Goal: Task Accomplishment & Management: Use online tool/utility

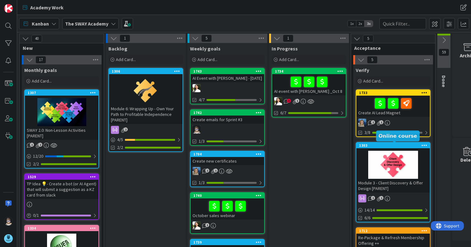
click at [388, 145] on div "1303" at bounding box center [394, 145] width 71 height 4
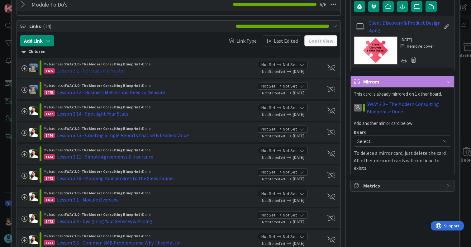
scroll to position [125, 0]
click at [98, 70] on div "Lesson 3.2 - Portrait of a Master" at bounding box center [91, 70] width 68 height 7
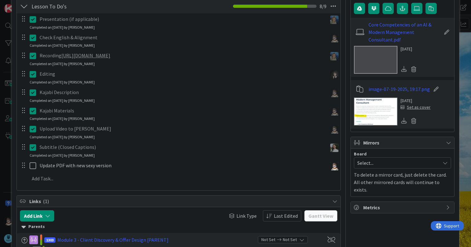
scroll to position [124, 0]
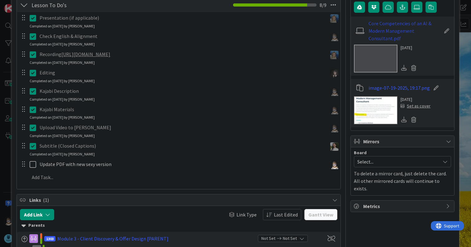
click at [379, 36] on link "Core Competencies of an AI & Modern Management Consultant.pdf" at bounding box center [405, 31] width 72 height 22
click at [388, 33] on link "Core Competencies of an AI & Modern Management Consultant.pdf" at bounding box center [405, 31] width 72 height 22
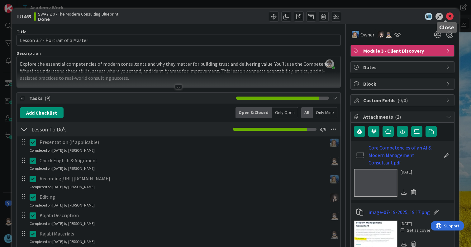
click at [446, 17] on icon at bounding box center [449, 16] width 7 height 7
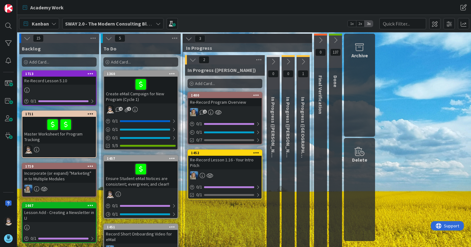
click at [159, 22] on icon at bounding box center [158, 23] width 5 height 5
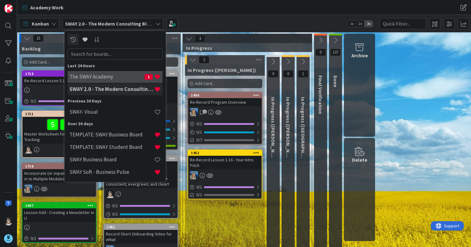
click at [96, 76] on h4 "The SWAY Academy" at bounding box center [106, 77] width 75 height 6
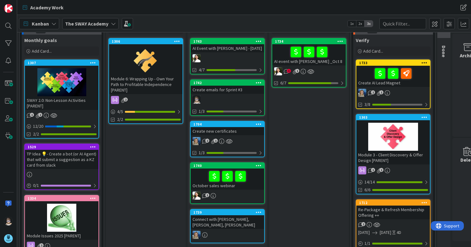
scroll to position [31, 0]
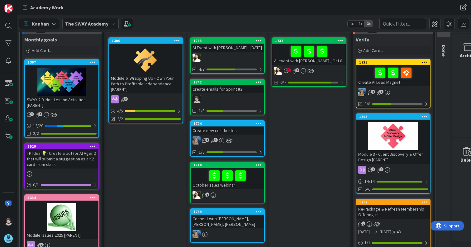
click at [362, 171] on icon at bounding box center [362, 170] width 8 height 8
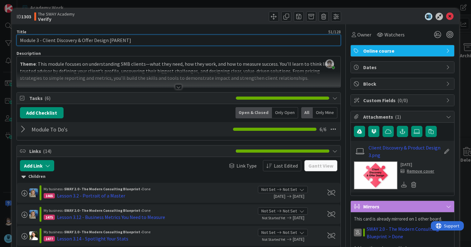
drag, startPoint x: 107, startPoint y: 41, endPoint x: 146, endPoint y: 42, distance: 39.3
click at [146, 42] on input "Module 3 - Client Discovery & Offer Design [PARENT]" at bounding box center [179, 40] width 324 height 11
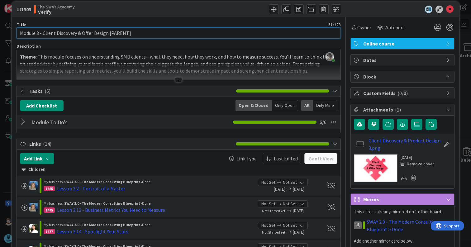
scroll to position [7, 0]
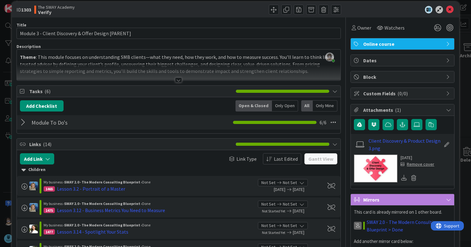
click at [24, 122] on div at bounding box center [24, 122] width 8 height 11
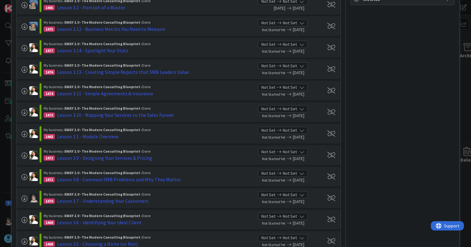
scroll to position [311, 0]
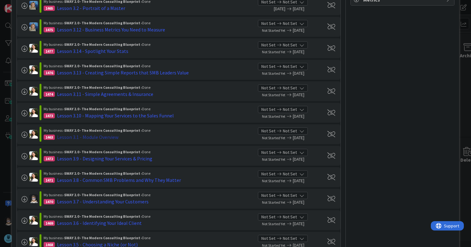
click at [92, 136] on div "Lesson 3.1 - Module Overview" at bounding box center [87, 136] width 61 height 7
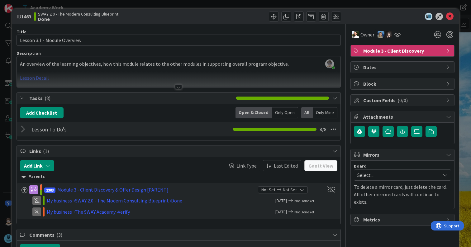
click at [176, 86] on div at bounding box center [178, 86] width 7 height 5
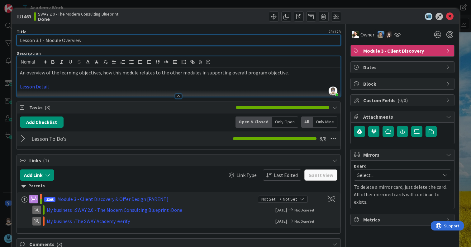
drag, startPoint x: 18, startPoint y: 39, endPoint x: 98, endPoint y: 42, distance: 79.9
click at [98, 42] on input "Lesson 3.1 - Module Overview" at bounding box center [179, 40] width 324 height 11
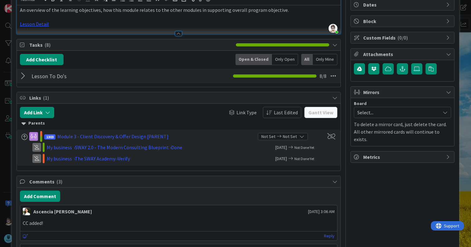
scroll to position [62, 0]
click at [21, 78] on div at bounding box center [24, 76] width 8 height 11
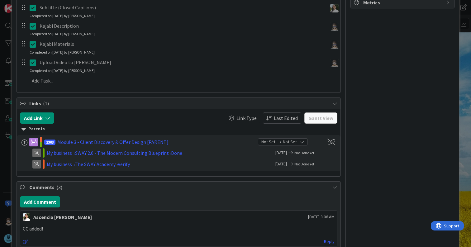
scroll to position [218, 0]
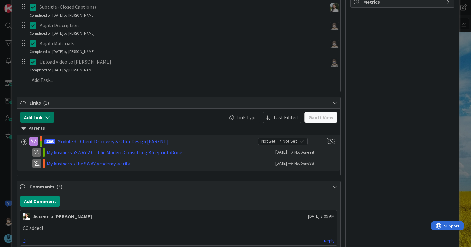
click at [47, 116] on icon "button" at bounding box center [47, 117] width 5 height 5
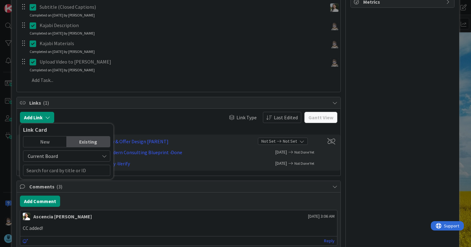
click at [142, 101] on span "Links ( 1 )" at bounding box center [179, 102] width 300 height 7
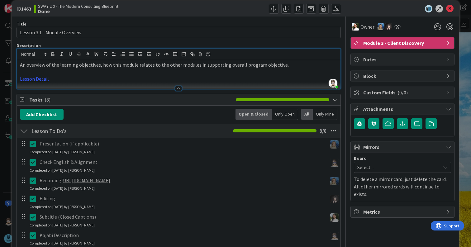
scroll to position [0, 0]
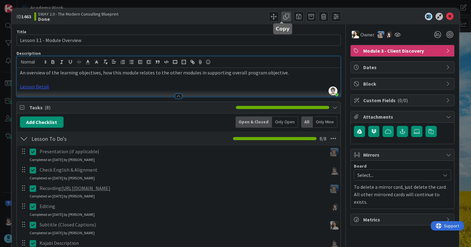
click at [281, 20] on span at bounding box center [286, 17] width 10 height 10
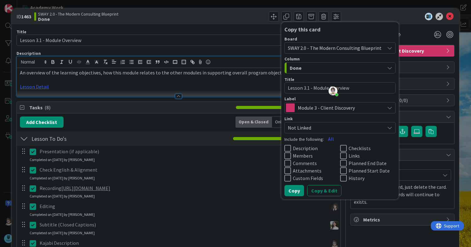
click at [285, 149] on icon at bounding box center [288, 148] width 7 height 7
click at [340, 149] on icon at bounding box center [343, 148] width 7 height 7
click at [340, 156] on icon at bounding box center [343, 155] width 7 height 7
click at [20, 70] on p "An overview of the learning objectives, how this module relates to the other mo…" at bounding box center [179, 72] width 318 height 7
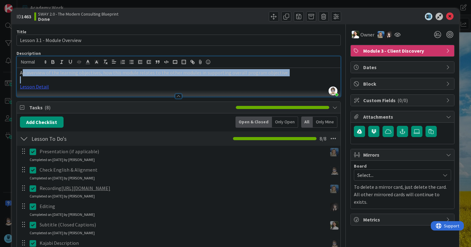
drag, startPoint x: 23, startPoint y: 73, endPoint x: 281, endPoint y: 76, distance: 258.3
click at [281, 76] on div "An overview of the learning objectives, how this module relates to the other mo…" at bounding box center [179, 82] width 324 height 29
click at [31, 73] on p "An overview of the learning objectives, how this module relates to the other mo…" at bounding box center [179, 72] width 318 height 7
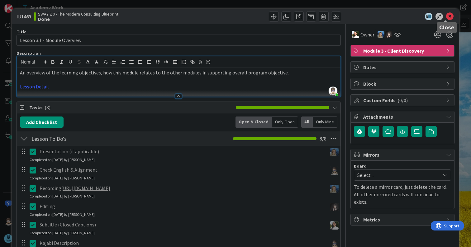
click at [448, 18] on icon at bounding box center [449, 16] width 7 height 7
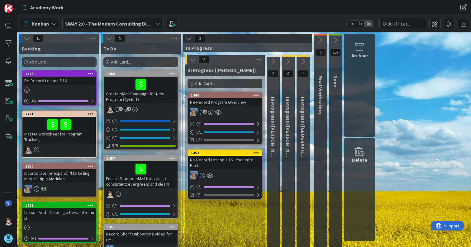
click at [157, 22] on icon at bounding box center [158, 23] width 5 height 5
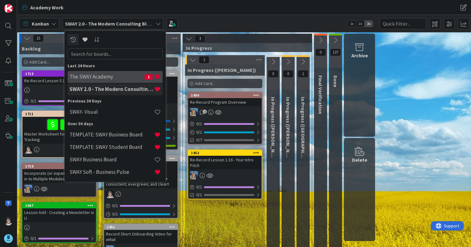
click at [91, 77] on h4 "The SWAY Academy" at bounding box center [106, 77] width 75 height 6
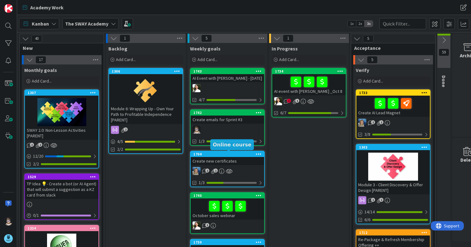
click at [225, 156] on div "1704" at bounding box center [229, 154] width 71 height 4
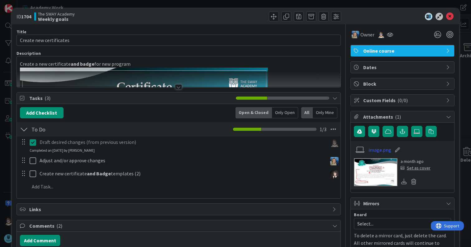
click at [176, 87] on div at bounding box center [178, 86] width 7 height 5
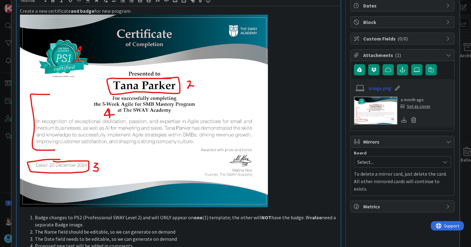
scroll to position [62, 0]
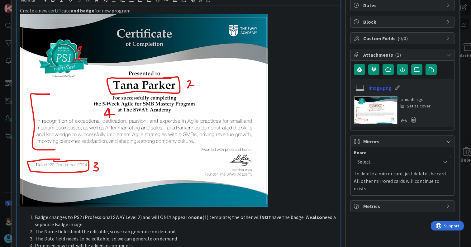
click at [36, 165] on img at bounding box center [144, 110] width 248 height 193
drag, startPoint x: 36, startPoint y: 165, endPoint x: 76, endPoint y: 168, distance: 40.0
click at [76, 168] on img at bounding box center [144, 110] width 248 height 193
click at [299, 139] on p at bounding box center [179, 110] width 318 height 193
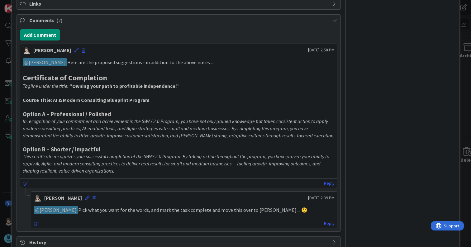
scroll to position [465, 0]
click at [27, 126] on em "In recognition of your commitment and achievement in the SWAY 2.0 Program, you …" at bounding box center [179, 128] width 312 height 20
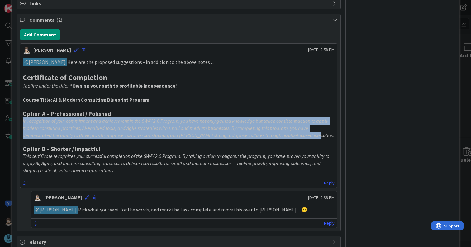
drag, startPoint x: 23, startPoint y: 121, endPoint x: 316, endPoint y: 135, distance: 293.0
click at [316, 135] on p "In recognition of your commitment and achievement in the SWAY 2.0 Program, you …" at bounding box center [179, 127] width 312 height 21
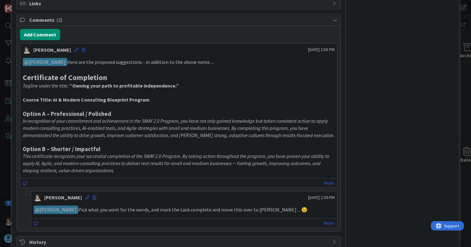
click at [317, 139] on h3 at bounding box center [179, 142] width 312 height 7
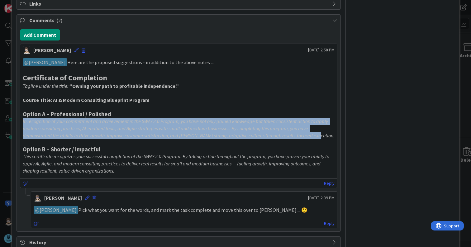
drag, startPoint x: 22, startPoint y: 122, endPoint x: 315, endPoint y: 135, distance: 292.9
click at [316, 135] on p "In recognition of your commitment and achievement in the SWAY 2.0 Program, you …" at bounding box center [179, 128] width 312 height 21
click at [185, 131] on em "In recognition of your commitment and achievement in the SWAY 2.0 Program, you …" at bounding box center [179, 128] width 312 height 20
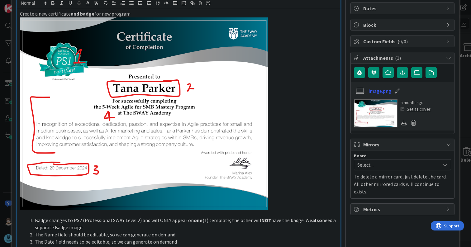
scroll to position [59, 0]
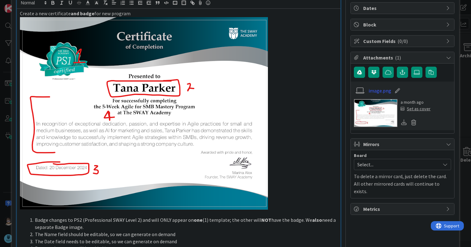
drag, startPoint x: 113, startPoint y: 102, endPoint x: 129, endPoint y: 104, distance: 16.4
click at [129, 104] on img at bounding box center [144, 113] width 248 height 193
click at [127, 105] on img at bounding box center [144, 113] width 248 height 193
click at [241, 122] on img at bounding box center [144, 113] width 248 height 193
click at [178, 163] on img at bounding box center [144, 113] width 248 height 193
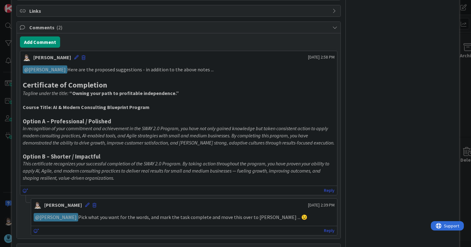
scroll to position [457, 0]
click at [63, 93] on em "Tagline under the title:" at bounding box center [46, 93] width 46 height 6
click at [74, 58] on icon at bounding box center [76, 57] width 4 height 4
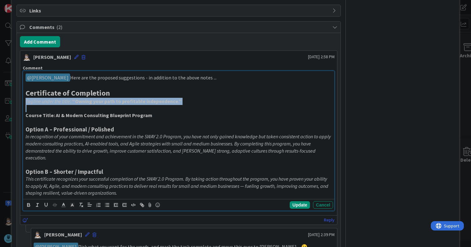
drag, startPoint x: 26, startPoint y: 102, endPoint x: 194, endPoint y: 107, distance: 168.0
click at [194, 107] on div "﻿ @ [PERSON_NAME] ﻿ Here are the proposed suggestions - in addition to the abov…" at bounding box center [178, 135] width 311 height 128
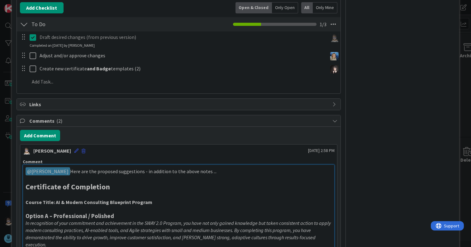
scroll to position [364, 0]
click at [114, 185] on h2 "Certificate of Completion" at bounding box center [179, 186] width 306 height 9
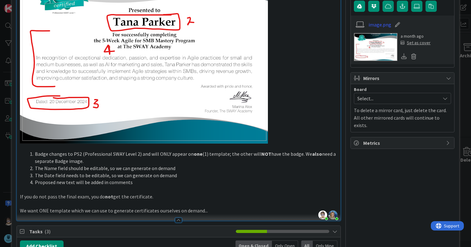
scroll to position [125, 0]
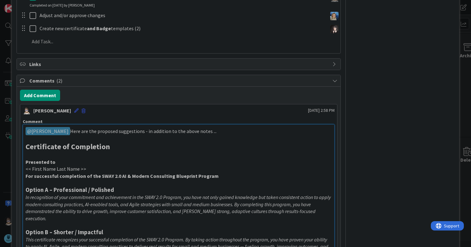
click at [99, 171] on p "<< First Name Last Name >>" at bounding box center [179, 168] width 306 height 7
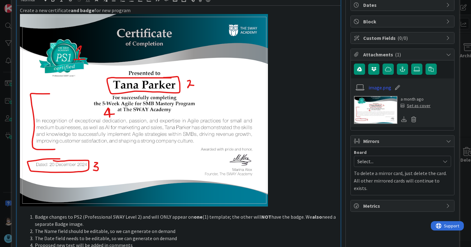
scroll to position [62, 0]
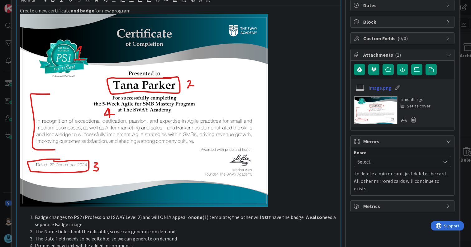
click at [117, 110] on img at bounding box center [144, 110] width 248 height 193
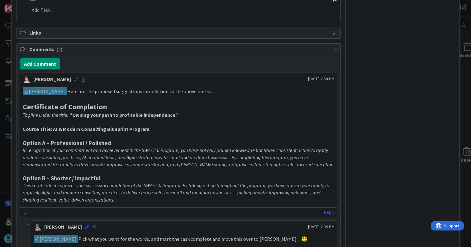
scroll to position [436, 0]
click at [148, 176] on h3 "Option B – Shorter / Impactful" at bounding box center [179, 178] width 312 height 7
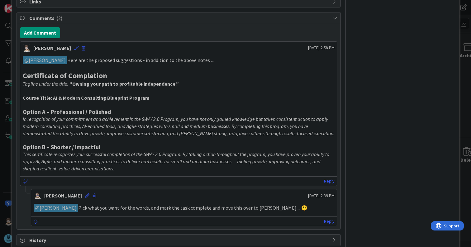
click at [133, 163] on em "This certificate recognizes your successful completion of the SWAY 2.0 Program.…" at bounding box center [177, 161] width 308 height 20
click at [74, 46] on icon at bounding box center [76, 47] width 4 height 4
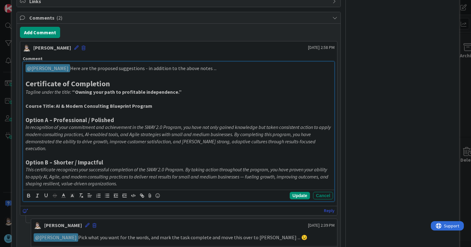
click at [32, 99] on p at bounding box center [179, 99] width 306 height 7
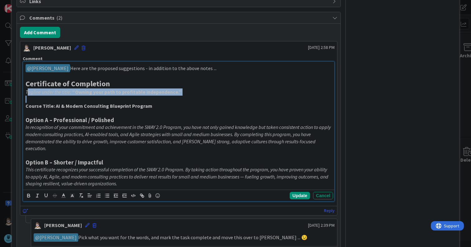
drag, startPoint x: 27, startPoint y: 93, endPoint x: 206, endPoint y: 96, distance: 178.6
click at [206, 96] on div "﻿ @ [PERSON_NAME] ﻿ Here are the proposed suggestions - in addition to the abov…" at bounding box center [178, 126] width 311 height 128
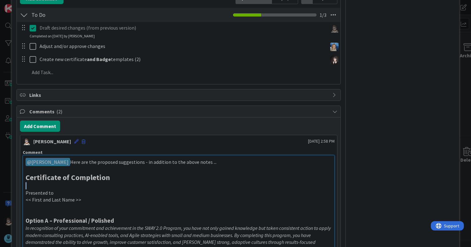
scroll to position [373, 0]
drag, startPoint x: 153, startPoint y: 208, endPoint x: 84, endPoint y: 207, distance: 68.6
click at [84, 207] on p "For successfully completing the AI & Modern Management" at bounding box center [179, 206] width 306 height 7
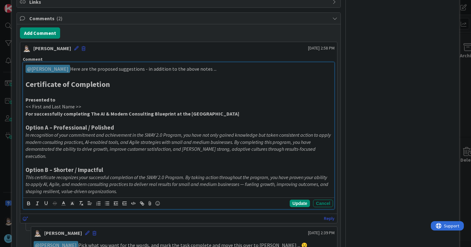
scroll to position [466, 0]
click at [124, 127] on h3 "Option A – Professional / Polished" at bounding box center [179, 127] width 306 height 7
drag, startPoint x: 145, startPoint y: 135, endPoint x: 164, endPoint y: 136, distance: 19.0
click at [164, 136] on em "In recognition of your commitment and achievement in the SWAY 2.0 Program, you …" at bounding box center [179, 144] width 306 height 27
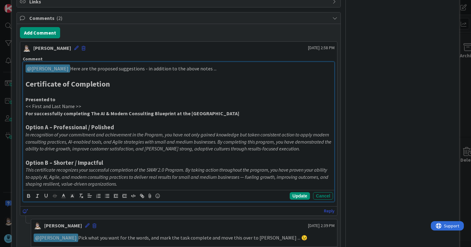
click at [51, 142] on em "In recognition of your commitment and achievement in the Program, you have not …" at bounding box center [179, 141] width 307 height 20
click at [50, 142] on em "In recognition of your commitment and achievement in the Program, you have not …" at bounding box center [179, 141] width 307 height 20
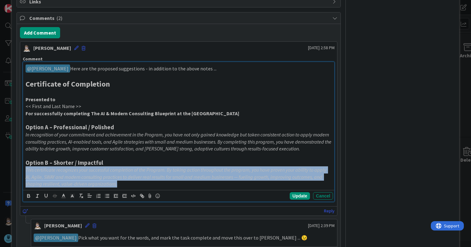
copy em "This certificate recognizes your successful completion of the Program. By takin…"
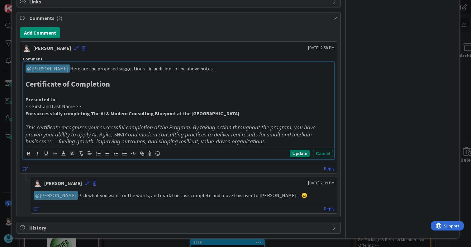
click at [294, 153] on button "Update" at bounding box center [300, 153] width 20 height 7
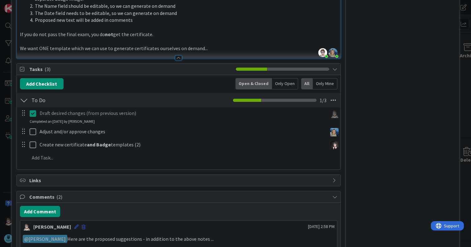
scroll to position [288, 0]
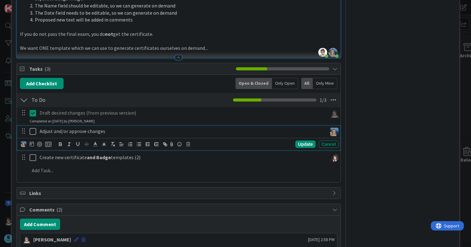
click at [34, 132] on icon at bounding box center [33, 131] width 7 height 7
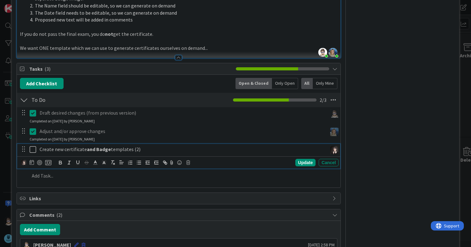
drag, startPoint x: 129, startPoint y: 149, endPoint x: 144, endPoint y: 149, distance: 15.0
click at [144, 149] on p "Create new certificate and Badge templates (2)" at bounding box center [182, 149] width 285 height 7
click at [300, 160] on div "Update" at bounding box center [305, 162] width 20 height 7
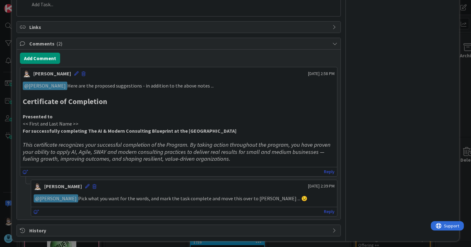
scroll to position [449, 0]
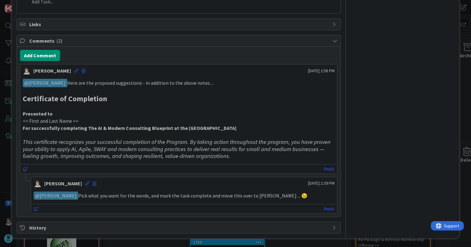
click at [246, 159] on h3 "This certificate recognizes your successful completion of the Program. By takin…" at bounding box center [179, 149] width 312 height 21
click at [74, 72] on icon at bounding box center [76, 71] width 4 height 4
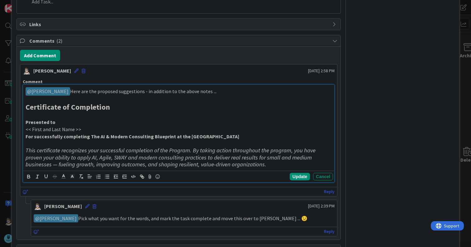
click at [271, 165] on h3 "This certificate recognizes your successful completion of the Program. By takin…" at bounding box center [179, 157] width 306 height 21
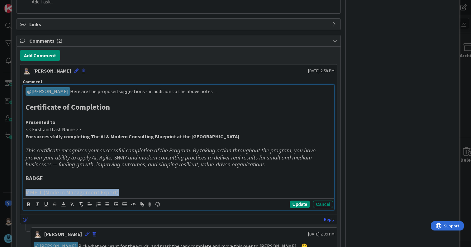
drag, startPoint x: 135, startPoint y: 193, endPoint x: 26, endPoint y: 190, distance: 108.5
click at [27, 190] on h3 "MME-1 (Modern Management Expert)" at bounding box center [179, 192] width 306 height 7
click at [62, 178] on h3 "BADGE" at bounding box center [179, 178] width 306 height 7
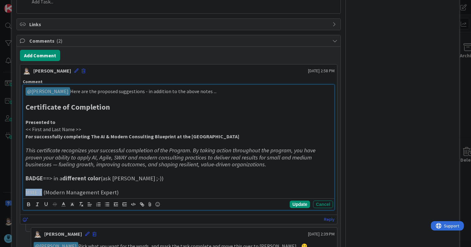
drag, startPoint x: 26, startPoint y: 193, endPoint x: 41, endPoint y: 192, distance: 15.6
click at [41, 192] on h3 "MME-1 (Modern Management Expert)" at bounding box center [179, 192] width 306 height 7
click at [136, 193] on h3 "MME-1 (Modern Management Expert)" at bounding box center [179, 192] width 306 height 7
click at [298, 206] on button "Update" at bounding box center [300, 204] width 20 height 7
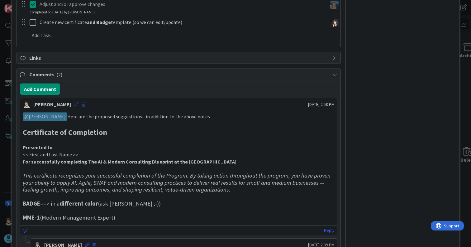
scroll to position [415, 0]
click at [74, 106] on icon at bounding box center [76, 105] width 4 height 4
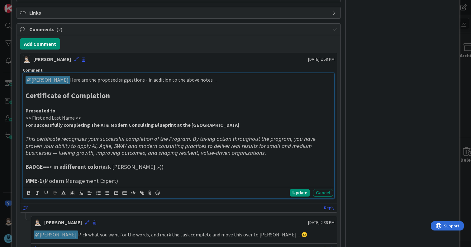
scroll to position [500, 0]
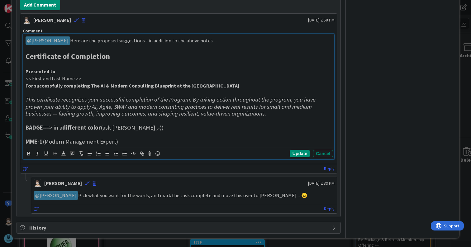
click at [45, 142] on h3 "MME-1 (Modern Management Expert)" at bounding box center [179, 141] width 306 height 7
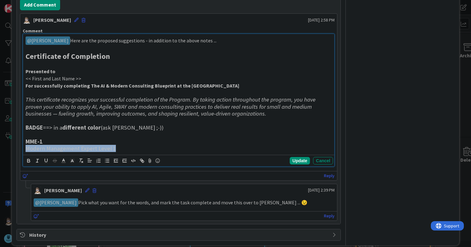
drag, startPoint x: 115, startPoint y: 148, endPoint x: 9, endPoint y: 148, distance: 105.6
click at [9, 148] on div "ID 1704 The SWAY Academy Weekly goals Title 23 / 128 Create new certificates De…" at bounding box center [235, 123] width 471 height 247
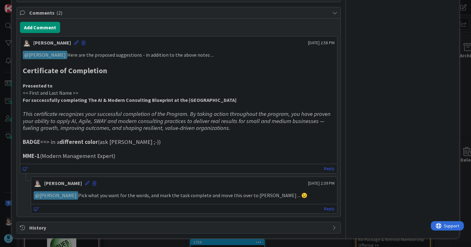
scroll to position [477, 0]
click at [129, 164] on div "[PERSON_NAME] [DATE] 2:58 PM ﻿ @ [PERSON_NAME] ﻿ Here are the proposed suggesti…" at bounding box center [179, 104] width 318 height 137
click at [132, 196] on p "﻿ @ [PERSON_NAME] ﻿ Pick what you want for the words, and mark the task complet…" at bounding box center [184, 195] width 301 height 8
click at [125, 158] on h3 "MME-1 (Modern Management Expert)" at bounding box center [179, 156] width 312 height 7
click at [36, 156] on strong "MME-1" at bounding box center [31, 155] width 17 height 7
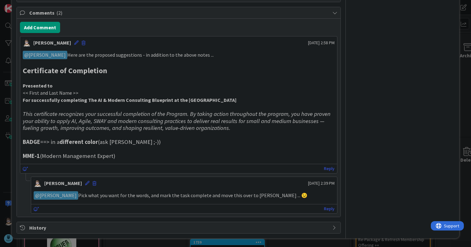
click at [120, 155] on h3 "MME-1 (Modern Management Expert)" at bounding box center [179, 156] width 312 height 7
click at [74, 44] on icon at bounding box center [76, 43] width 4 height 4
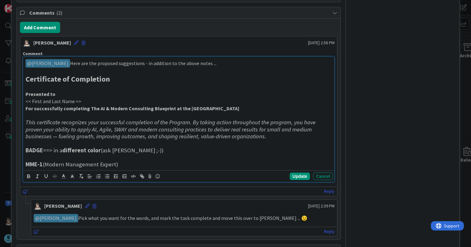
click at [43, 165] on h3 "MME-1 (Modern Management Expert)" at bounding box center [179, 164] width 306 height 7
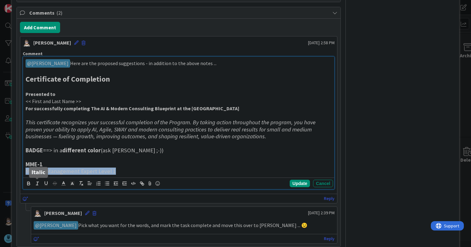
click at [35, 184] on icon "button" at bounding box center [38, 184] width 6 height 6
click at [125, 170] on h3 "Modern Management Expert Level 1" at bounding box center [179, 171] width 306 height 7
click at [56, 168] on em "Modern Management Expert Level 1" at bounding box center [68, 171] width 85 height 7
click at [58, 164] on h3 "MME-1" at bounding box center [179, 164] width 306 height 7
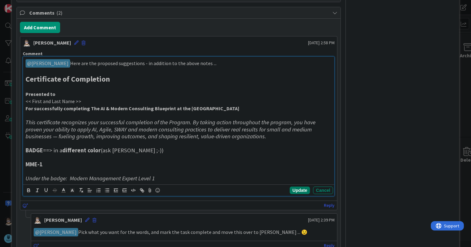
click at [297, 189] on button "Update" at bounding box center [300, 190] width 20 height 7
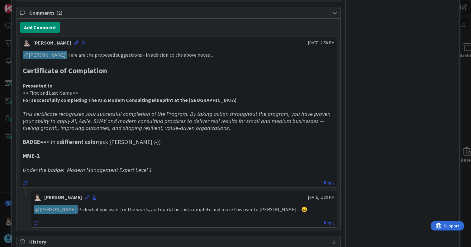
scroll to position [471, 0]
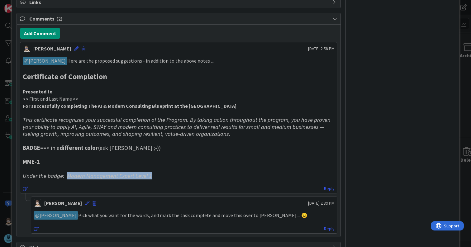
drag, startPoint x: 66, startPoint y: 177, endPoint x: 156, endPoint y: 176, distance: 90.7
click at [156, 176] on h3 "Under the badge: Modern Management Expert Level 1" at bounding box center [179, 176] width 312 height 7
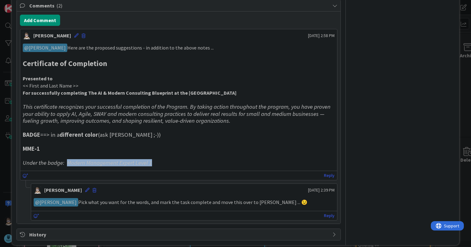
scroll to position [491, 0]
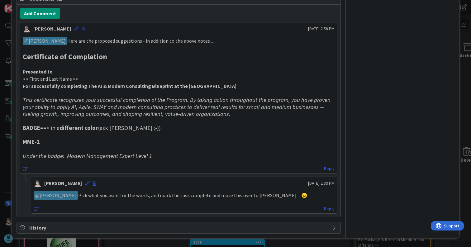
click at [74, 28] on icon at bounding box center [76, 28] width 4 height 4
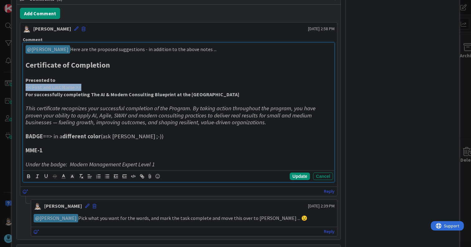
drag, startPoint x: 80, startPoint y: 87, endPoint x: 24, endPoint y: 86, distance: 56.4
click at [24, 86] on div "﻿ @ [PERSON_NAME] ﻿ Here are the proposed suggestions - in addition to the abov…" at bounding box center [178, 107] width 311 height 128
click at [98, 89] on p "<< First and Last Name >>" at bounding box center [179, 87] width 306 height 7
click at [108, 88] on p "<< First and Last Name >>" at bounding box center [179, 87] width 306 height 7
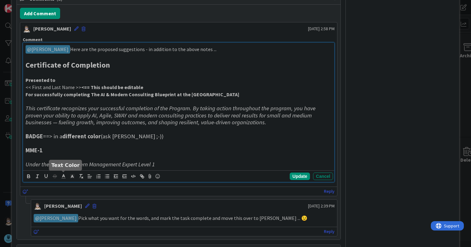
click at [62, 177] on icon at bounding box center [64, 177] width 6 height 6
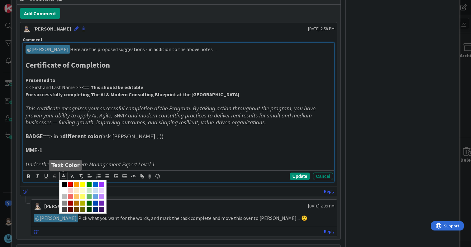
click at [70, 184] on span at bounding box center [70, 184] width 5 height 5
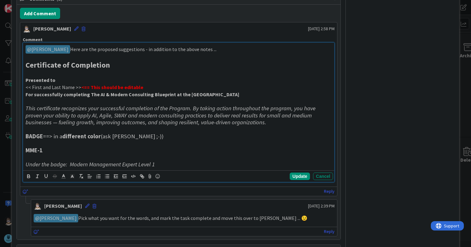
copy p "<< First and Last Name >>"
click at [173, 163] on h3 "Under the badge: Modern Management Expert Level 1" at bounding box center [179, 164] width 306 height 7
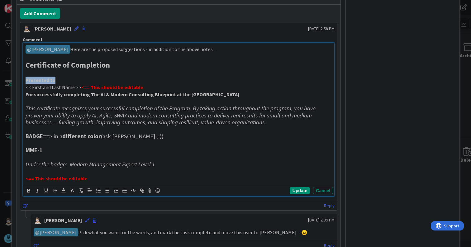
copy strong "Presented to"
click at [26, 130] on h3 at bounding box center [179, 129] width 306 height 7
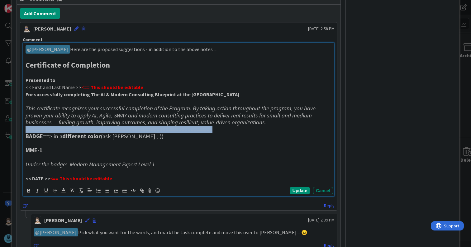
copy h3 "============================================================"
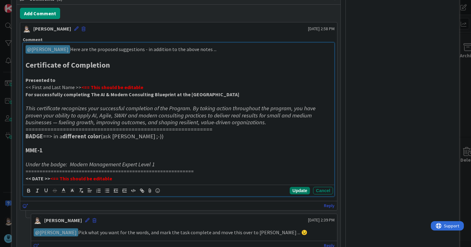
click at [293, 190] on button "Update" at bounding box center [300, 190] width 20 height 7
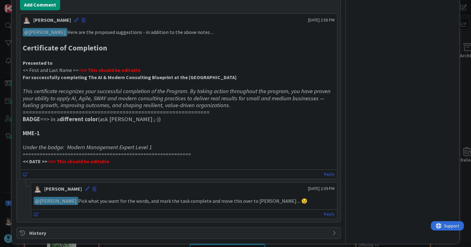
scroll to position [500, 0]
drag, startPoint x: 51, startPoint y: 118, endPoint x: 138, endPoint y: 117, distance: 87.3
click at [138, 117] on h3 "BADGE ==> in a different color (ask Marina ;-))" at bounding box center [179, 119] width 312 height 7
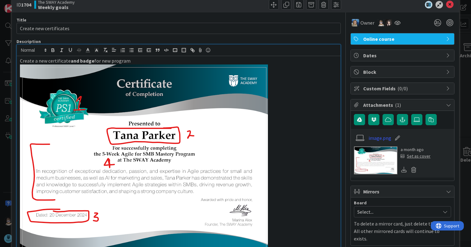
scroll to position [0, 0]
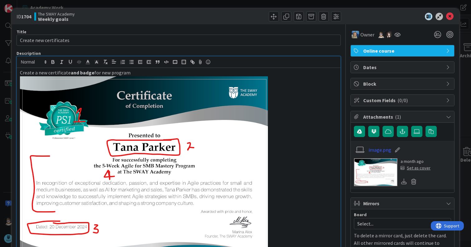
click at [228, 14] on div at bounding box center [260, 17] width 161 height 10
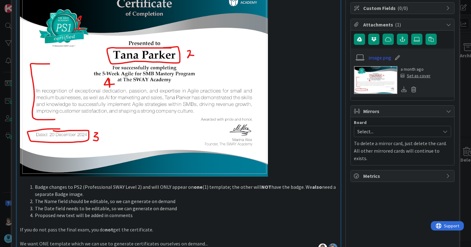
scroll to position [93, 0]
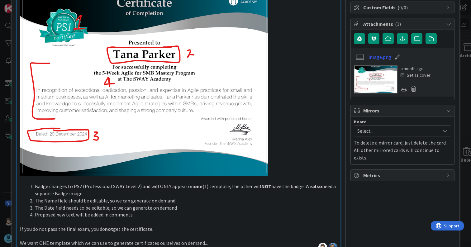
click at [413, 130] on span "Select..." at bounding box center [397, 131] width 80 height 9
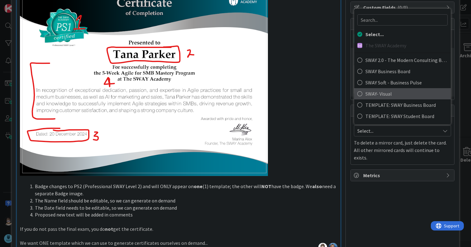
click at [357, 93] on icon at bounding box center [359, 93] width 5 height 9
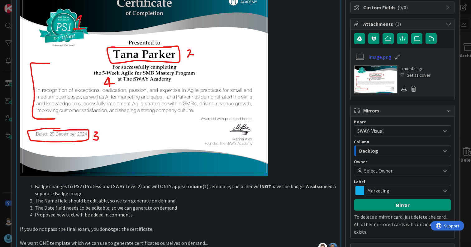
click at [393, 171] on span at bounding box center [416, 170] width 46 height 5
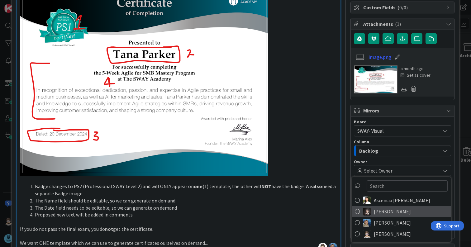
click at [386, 213] on span "[PERSON_NAME]" at bounding box center [392, 211] width 37 height 9
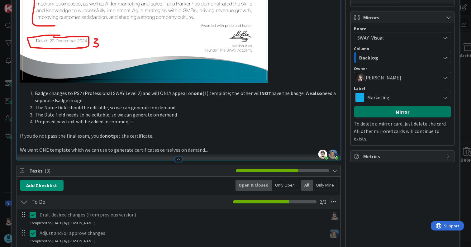
scroll to position [186, 0]
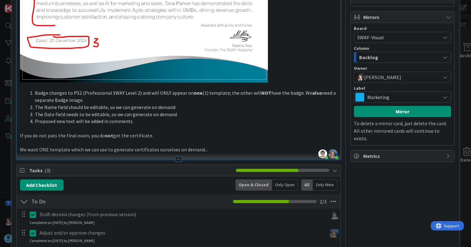
click at [378, 97] on span "Marketing" at bounding box center [402, 97] width 70 height 9
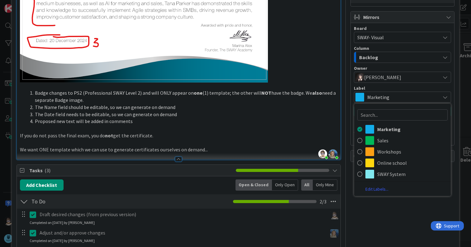
click at [379, 225] on div "Owner Online course Dates Block Custom Fields ( 0/0 ) Attachments ( 1 ) image.p…" at bounding box center [403, 195] width 104 height 714
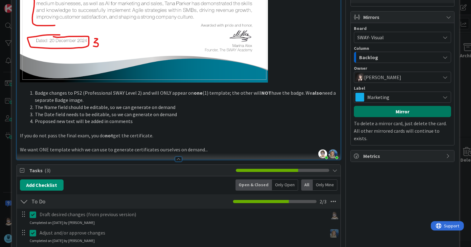
drag, startPoint x: 394, startPoint y: 112, endPoint x: 385, endPoint y: 112, distance: 8.4
click at [385, 112] on button "Mirror" at bounding box center [402, 111] width 97 height 11
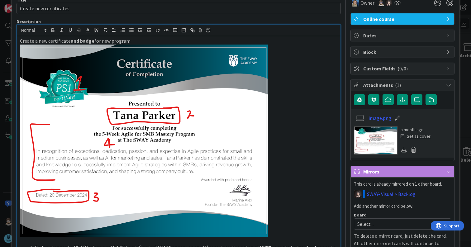
scroll to position [0, 0]
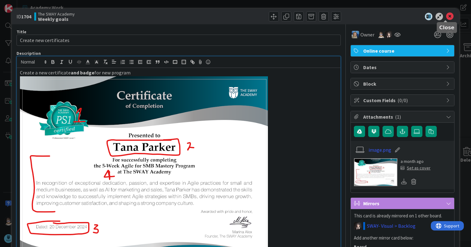
click at [446, 16] on icon at bounding box center [449, 16] width 7 height 7
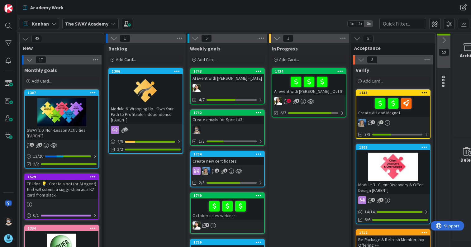
click at [373, 90] on div "1733" at bounding box center [393, 93] width 74 height 6
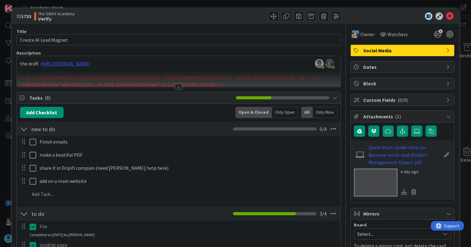
click at [175, 86] on div at bounding box center [178, 86] width 7 height 5
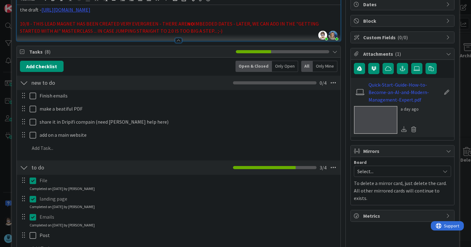
scroll to position [63, 0]
click at [379, 170] on span "Select..." at bounding box center [397, 171] width 80 height 9
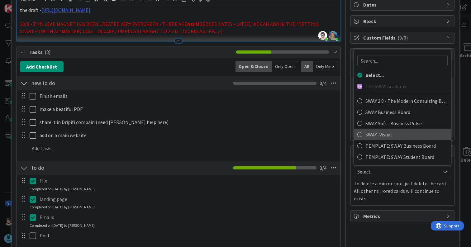
click at [357, 135] on icon at bounding box center [359, 134] width 5 height 9
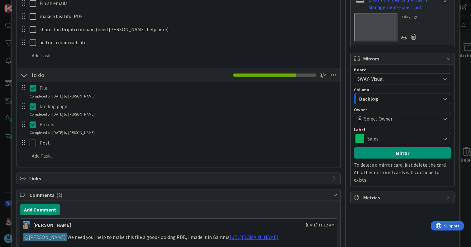
scroll to position [156, 0]
click at [386, 117] on span "Select Owner" at bounding box center [378, 118] width 28 height 7
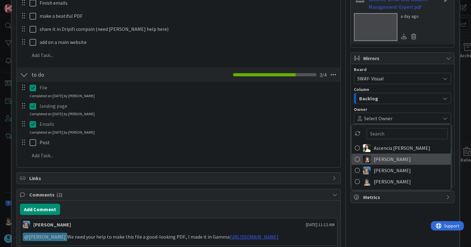
click at [382, 157] on span "[PERSON_NAME]" at bounding box center [392, 159] width 37 height 9
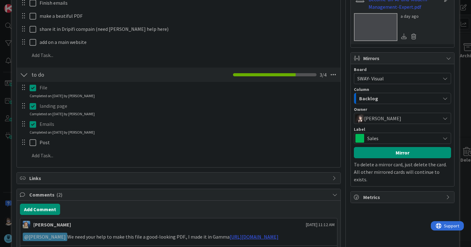
click at [386, 140] on span "Sales" at bounding box center [402, 138] width 70 height 9
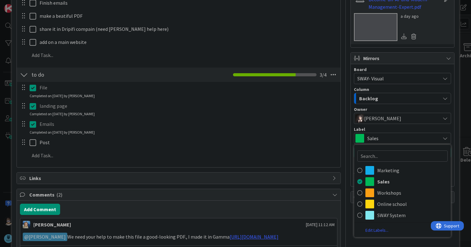
click at [386, 140] on span "Sales" at bounding box center [402, 138] width 70 height 9
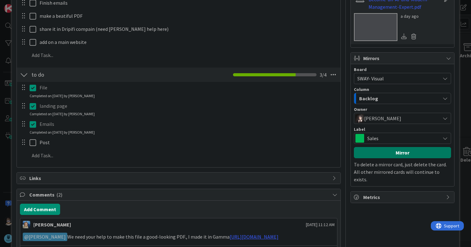
click at [398, 151] on button "Mirror" at bounding box center [402, 152] width 97 height 11
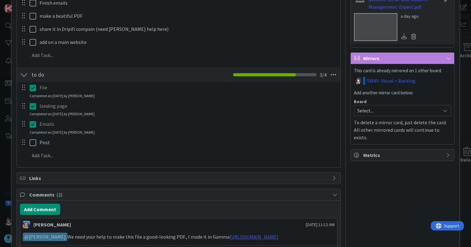
click at [390, 192] on div "Owner Watchers 3 Social Media Dates Block Custom Fields ( 0/0 ) Attachments ( 1…" at bounding box center [403, 106] width 104 height 474
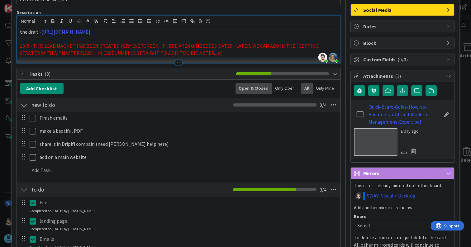
scroll to position [0, 0]
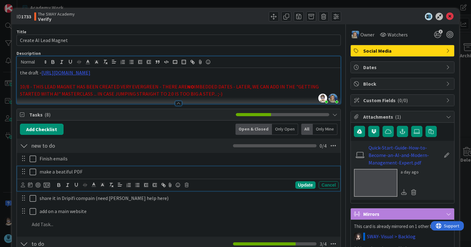
click at [32, 176] on icon at bounding box center [33, 171] width 7 height 7
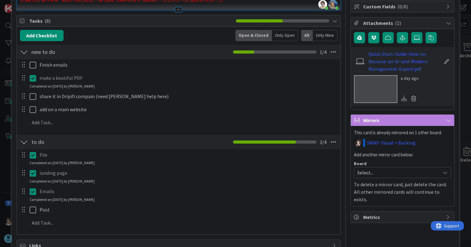
scroll to position [93, 0]
click at [33, 82] on icon at bounding box center [33, 78] width 7 height 7
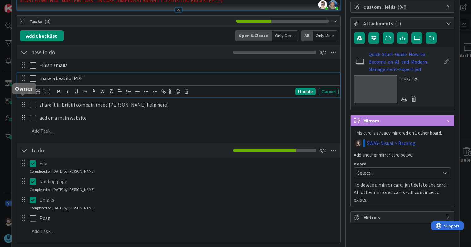
click at [24, 94] on icon at bounding box center [23, 91] width 4 height 5
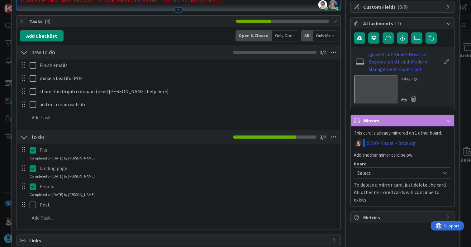
click at [0, 0] on span "[PERSON_NAME]" at bounding box center [0, 0] width 0 height 0
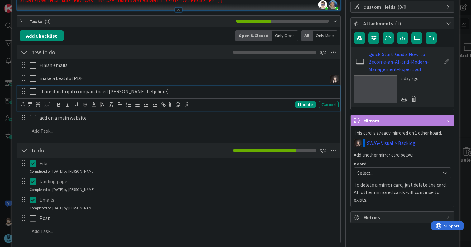
click at [65, 95] on p "share it in Dripifi compain (need [PERSON_NAME] help here)" at bounding box center [188, 91] width 297 height 7
click at [22, 107] on icon at bounding box center [23, 104] width 4 height 5
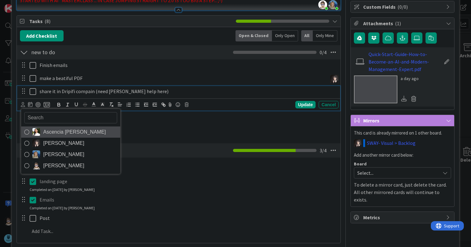
click at [26, 137] on icon at bounding box center [26, 131] width 5 height 9
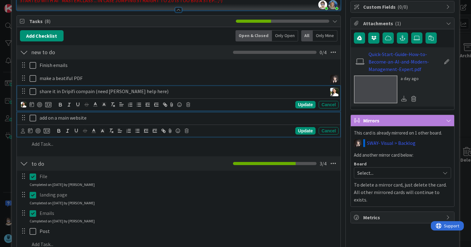
click at [95, 122] on p "add on a main website" at bounding box center [188, 117] width 297 height 7
click at [141, 111] on div "share it in Dripifi compain (need [PERSON_NAME] help here) Ascencia [PERSON_NAM…" at bounding box center [178, 98] width 323 height 25
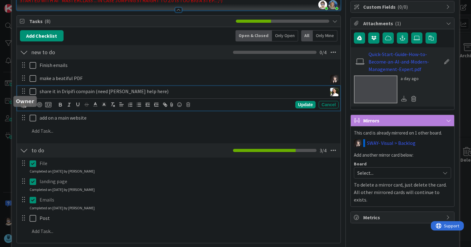
click at [22, 108] on img at bounding box center [24, 105] width 6 height 6
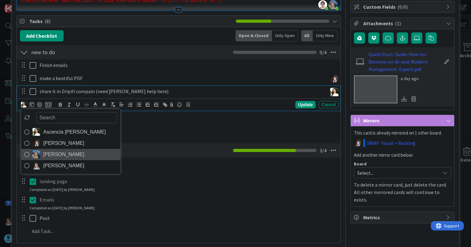
click at [26, 159] on icon at bounding box center [26, 154] width 5 height 9
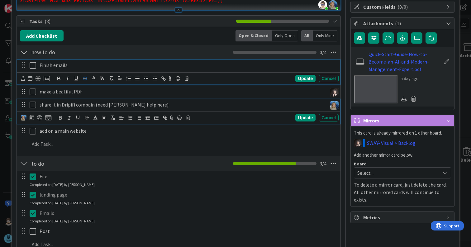
click at [84, 74] on div "Finish emails Update Cancel" at bounding box center [178, 72] width 323 height 25
